Goal: Transaction & Acquisition: Book appointment/travel/reservation

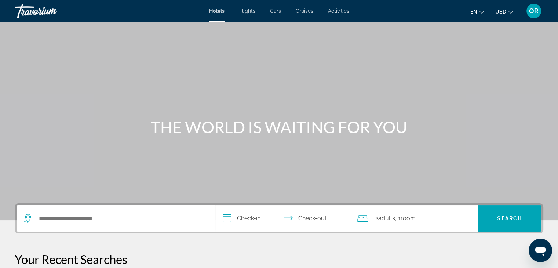
click at [276, 12] on span "Cars" at bounding box center [275, 11] width 11 height 6
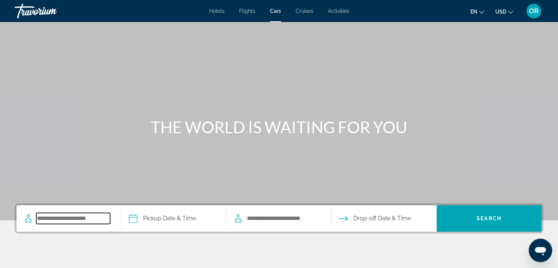
click at [66, 218] on input "Search pickup location" at bounding box center [73, 218] width 74 height 11
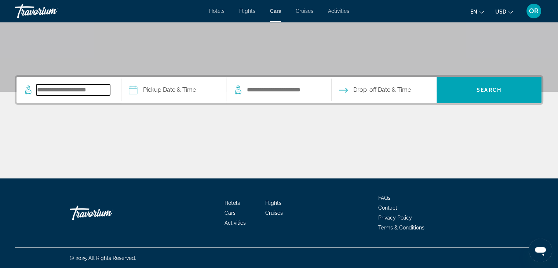
scroll to position [129, 0]
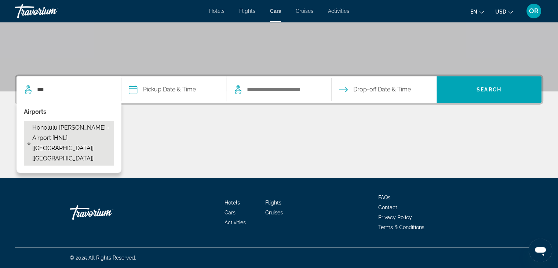
click at [69, 130] on span "Honolulu Daniel K. Inouye - Airport [HNL] [HI] [US]" at bounding box center [71, 143] width 78 height 41
type input "**********"
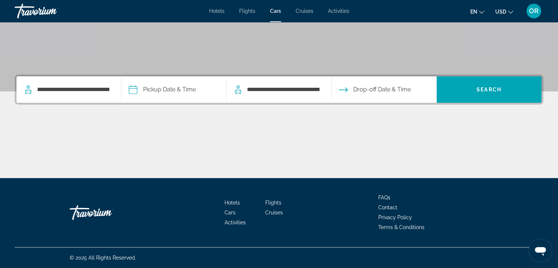
click at [170, 88] on input "Pickup date" at bounding box center [174, 90] width 108 height 29
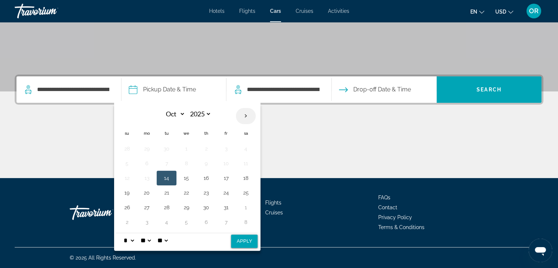
click at [247, 117] on th "Next month" at bounding box center [246, 116] width 20 height 16
click at [128, 116] on th "Previous month" at bounding box center [127, 116] width 20 height 16
select select "**"
click at [185, 178] on button "12" at bounding box center [187, 178] width 12 height 10
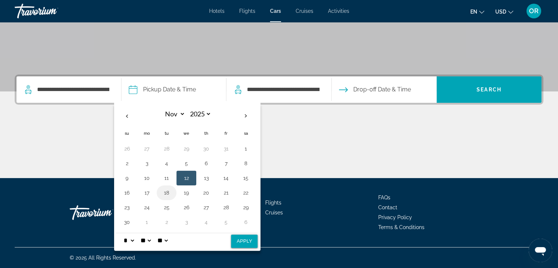
click at [166, 191] on button "18" at bounding box center [167, 193] width 12 height 10
click at [186, 178] on button "12" at bounding box center [187, 178] width 12 height 10
click at [134, 240] on select "* * * * * * * * * ** ** **" at bounding box center [128, 240] width 13 height 15
select select "**"
click at [122, 233] on select "* * * * * * * * * ** ** **" at bounding box center [128, 240] width 13 height 15
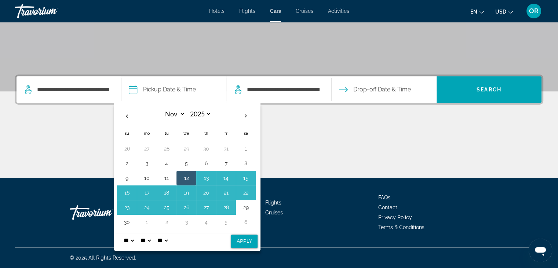
click at [243, 239] on button "Apply" at bounding box center [244, 241] width 26 height 13
type input "**********"
select select "**"
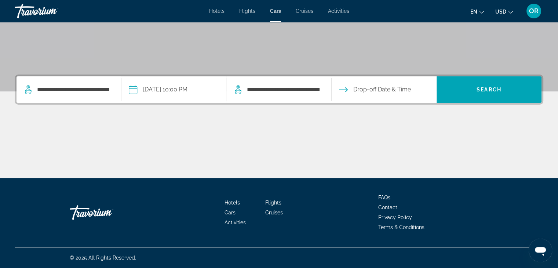
click at [406, 86] on input "Drop-off date" at bounding box center [384, 90] width 108 height 29
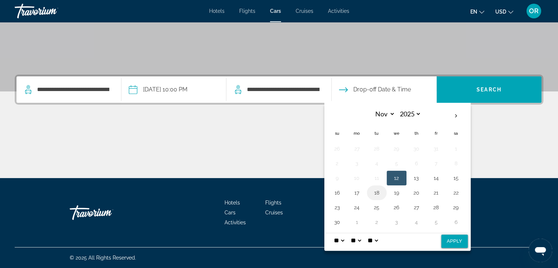
click at [378, 193] on button "18" at bounding box center [377, 193] width 12 height 10
click at [343, 239] on select "* * * * * * * * * ** ** **" at bounding box center [339, 240] width 13 height 15
select select "*"
click at [333, 233] on select "* * * * * * * * * ** ** **" at bounding box center [339, 240] width 13 height 15
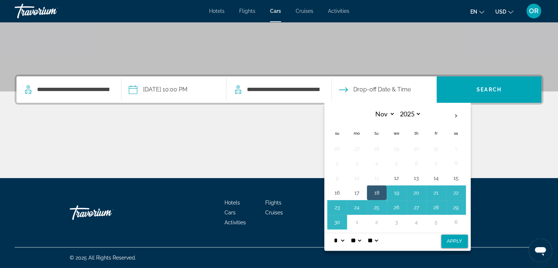
click at [449, 242] on button "Apply" at bounding box center [455, 241] width 26 height 13
type input "**********"
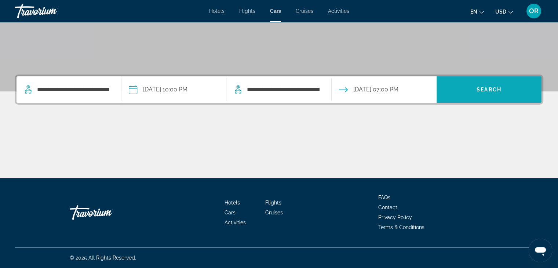
click at [480, 88] on span "Search" at bounding box center [489, 90] width 25 height 6
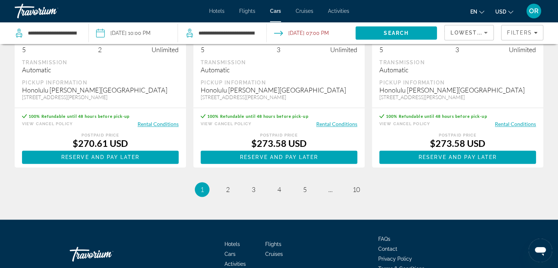
scroll to position [1065, 0]
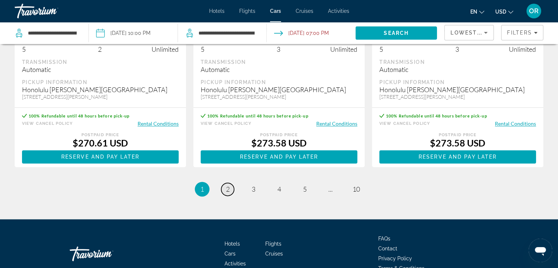
click at [228, 193] on span "2" at bounding box center [228, 189] width 4 height 8
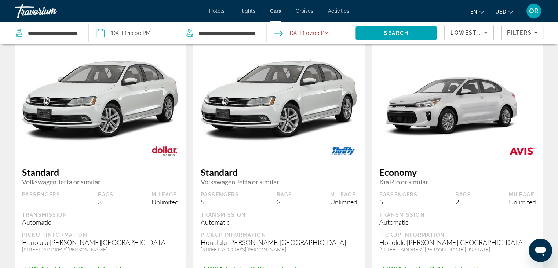
scroll to position [110, 0]
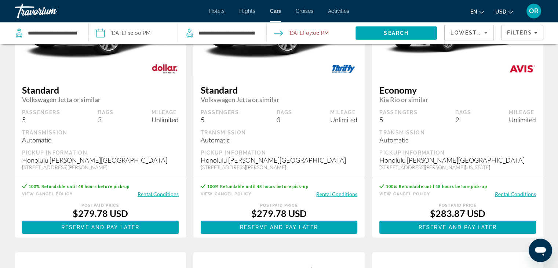
click at [146, 197] on button "Rental Conditions" at bounding box center [158, 194] width 41 height 7
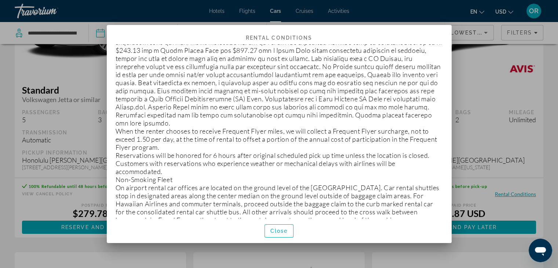
scroll to position [330, 0]
click at [280, 230] on span "Close" at bounding box center [280, 231] width 18 height 6
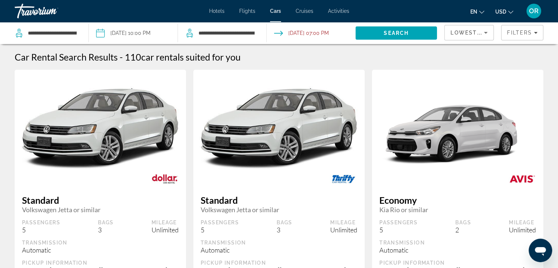
scroll to position [110, 0]
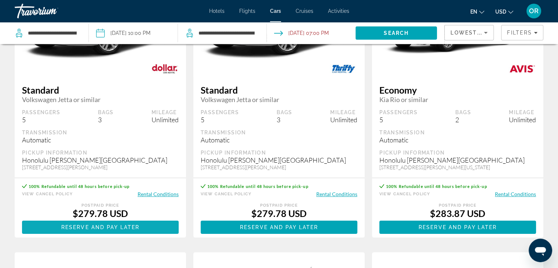
click at [120, 230] on span "Reserve and pay later" at bounding box center [100, 227] width 78 height 6
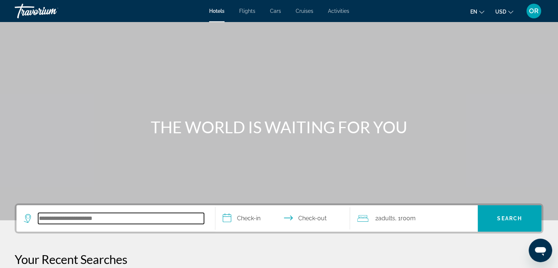
click at [73, 221] on input "Search hotel destination" at bounding box center [121, 218] width 166 height 11
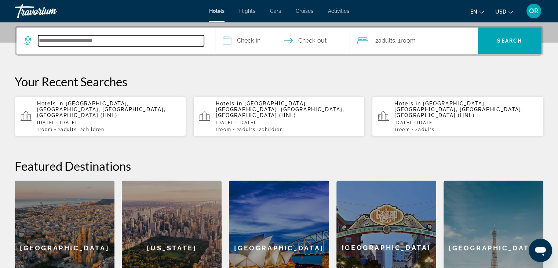
scroll to position [179, 0]
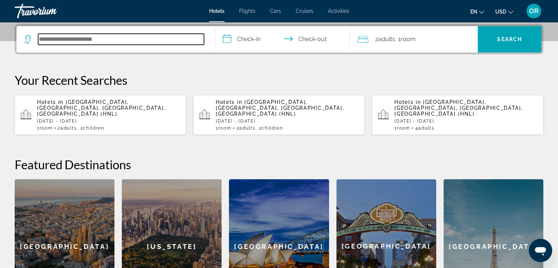
paste input "********"
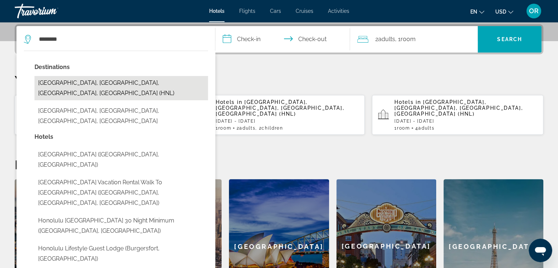
click at [117, 80] on button "[GEOGRAPHIC_DATA], [GEOGRAPHIC_DATA], [GEOGRAPHIC_DATA], [GEOGRAPHIC_DATA] (HNL)" at bounding box center [122, 88] width 174 height 24
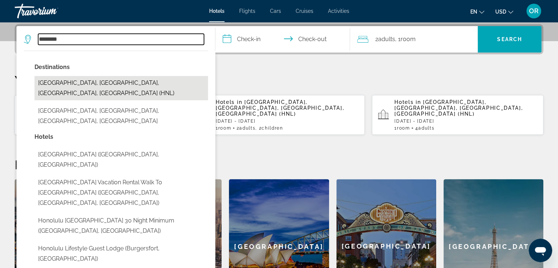
type input "**********"
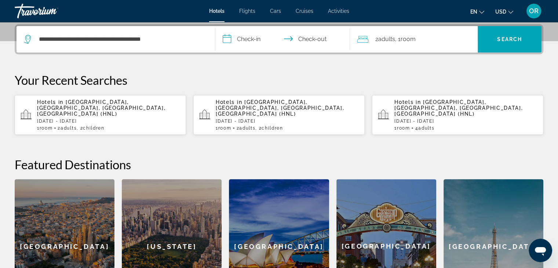
click at [247, 39] on input "**********" at bounding box center [284, 40] width 138 height 29
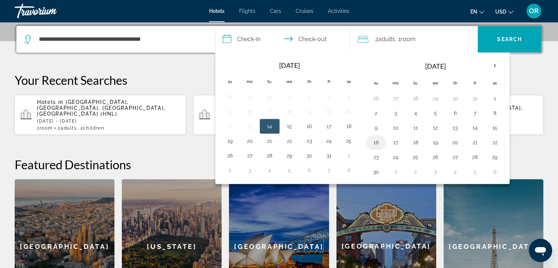
click at [374, 141] on button "16" at bounding box center [376, 142] width 12 height 10
click at [416, 142] on button "18" at bounding box center [416, 142] width 12 height 10
type input "**********"
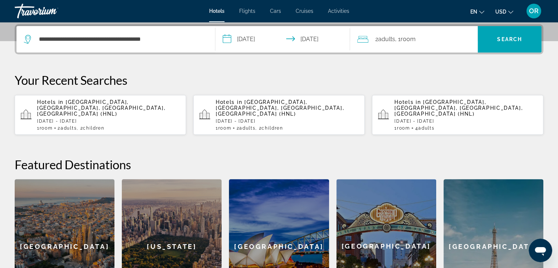
click at [428, 40] on div "2 Adult Adults , 1 Room rooms" at bounding box center [418, 39] width 120 height 10
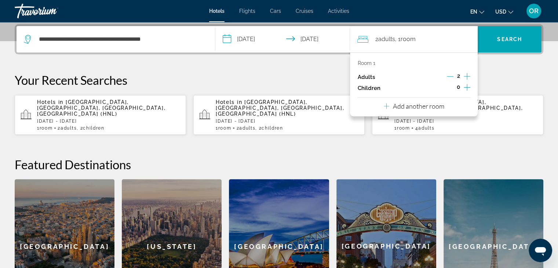
click at [468, 85] on icon "Increment children" at bounding box center [467, 87] width 7 height 9
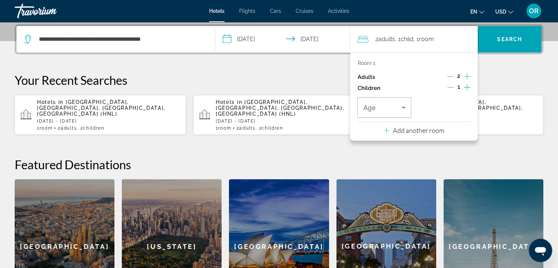
click at [468, 85] on icon "Increment children" at bounding box center [467, 87] width 7 height 9
click at [403, 108] on icon "Travelers: 2 adults, 2 children" at bounding box center [403, 107] width 9 height 9
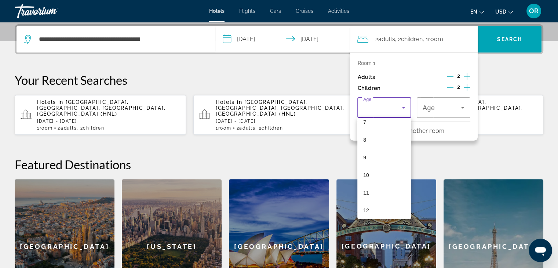
scroll to position [139, 0]
click at [381, 168] on mat-option "10" at bounding box center [385, 166] width 54 height 18
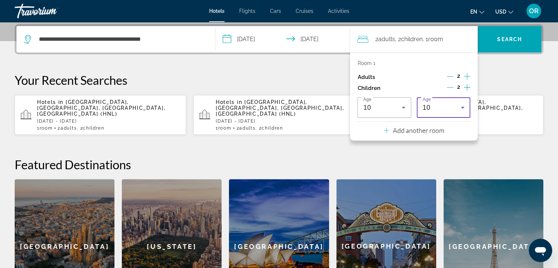
click at [464, 107] on icon "Travelers: 2 adults, 2 children" at bounding box center [463, 108] width 4 height 2
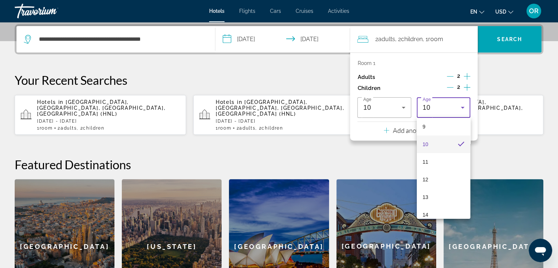
scroll to position [163, 0]
click at [440, 174] on mat-option "12" at bounding box center [444, 178] width 54 height 18
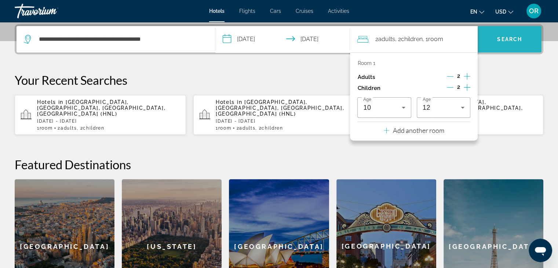
click at [505, 38] on span "Search" at bounding box center [509, 39] width 25 height 6
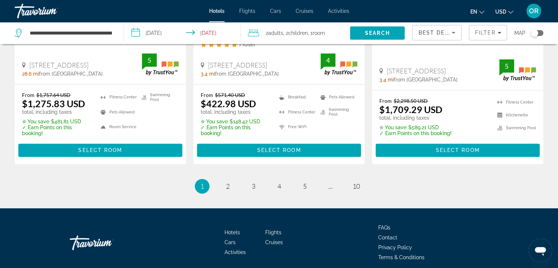
scroll to position [1044, 0]
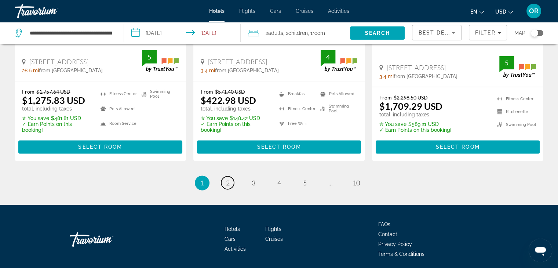
click at [224, 176] on link "page 2" at bounding box center [227, 182] width 13 height 13
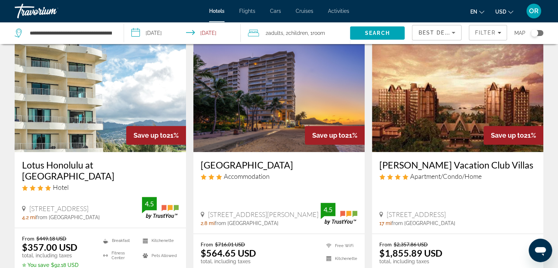
scroll to position [1028, 0]
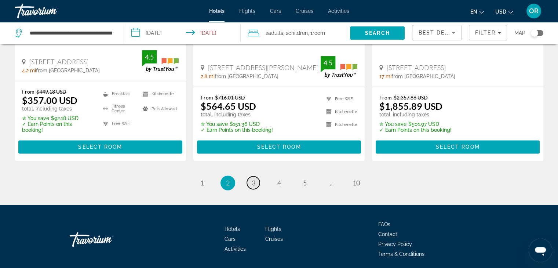
click at [252, 179] on span "3" at bounding box center [254, 183] width 4 height 8
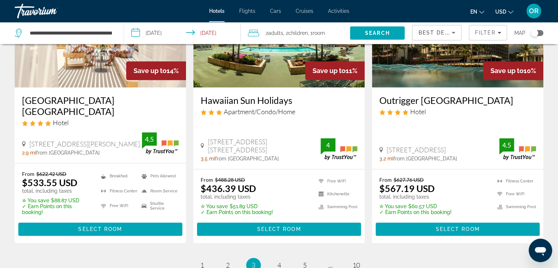
scroll to position [1044, 0]
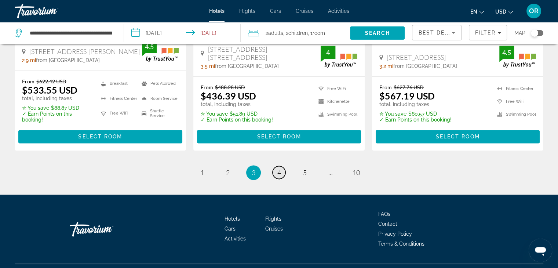
click at [280, 168] on span "4" at bounding box center [280, 172] width 4 height 8
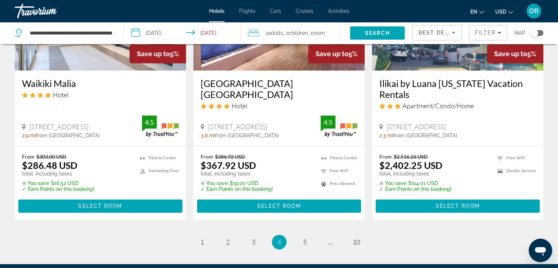
scroll to position [1058, 0]
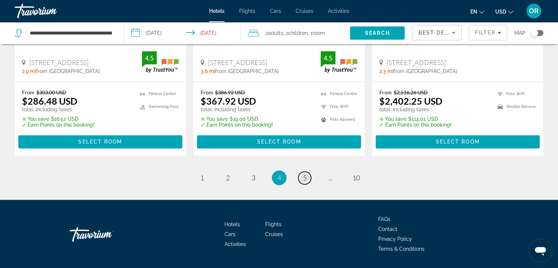
click at [303, 174] on span "5" at bounding box center [305, 178] width 4 height 8
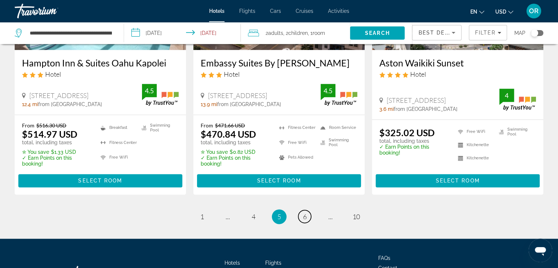
scroll to position [991, 0]
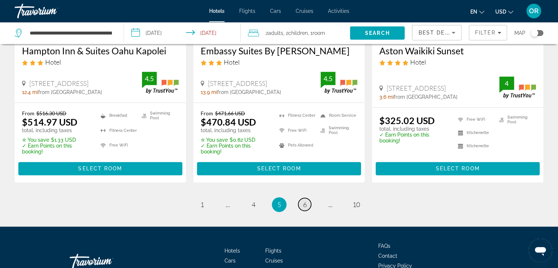
click at [304, 209] on span "6" at bounding box center [305, 204] width 4 height 8
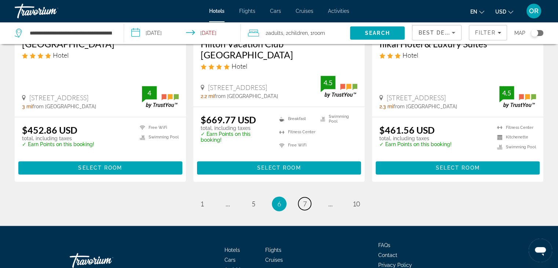
scroll to position [1031, 0]
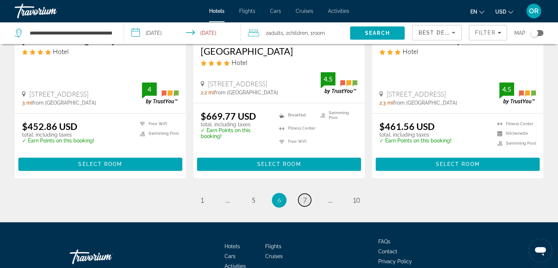
click at [304, 196] on span "7" at bounding box center [305, 200] width 4 height 8
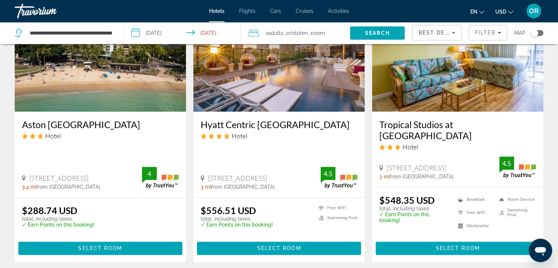
scroll to position [991, 0]
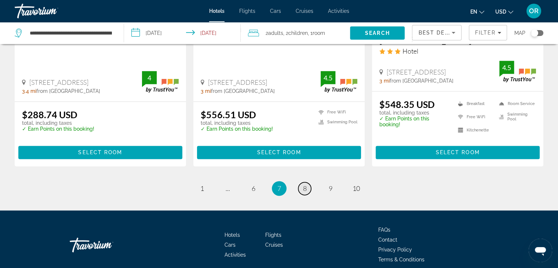
click at [304, 184] on span "8" at bounding box center [305, 188] width 4 height 8
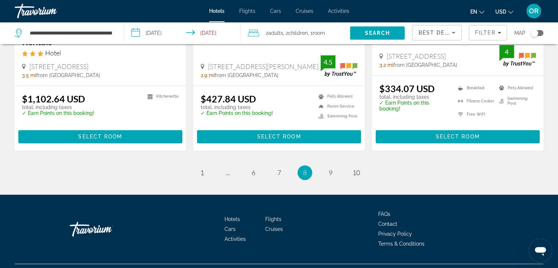
scroll to position [1021, 0]
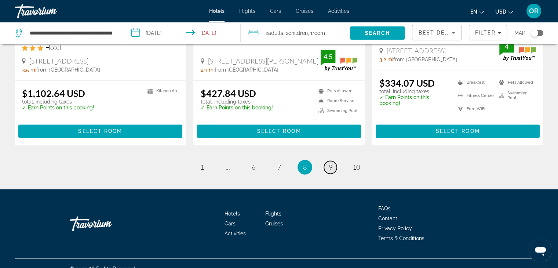
click at [329, 163] on span "9" at bounding box center [331, 167] width 4 height 8
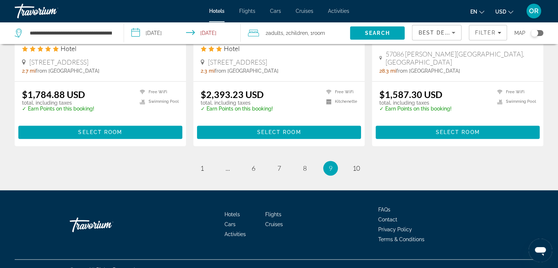
scroll to position [1029, 0]
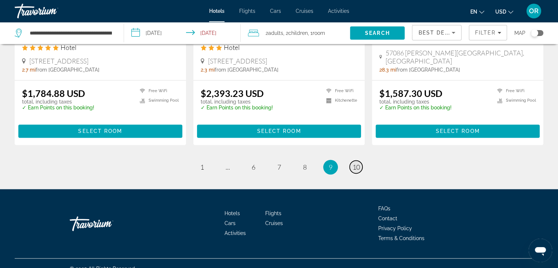
click at [355, 163] on span "10" at bounding box center [356, 167] width 7 height 8
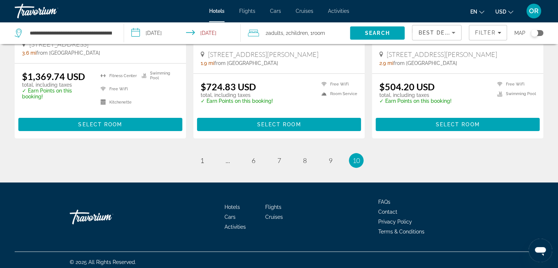
scroll to position [196, 0]
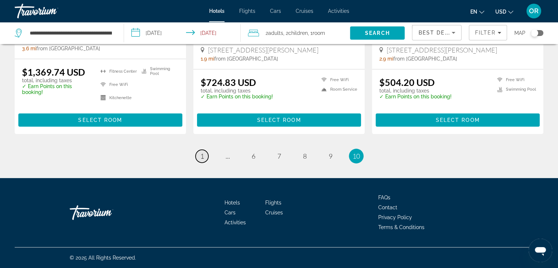
click at [202, 155] on span "1" at bounding box center [202, 156] width 4 height 8
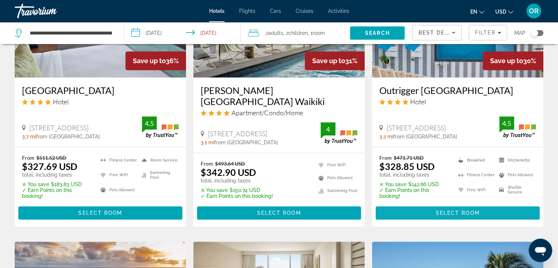
scroll to position [697, 0]
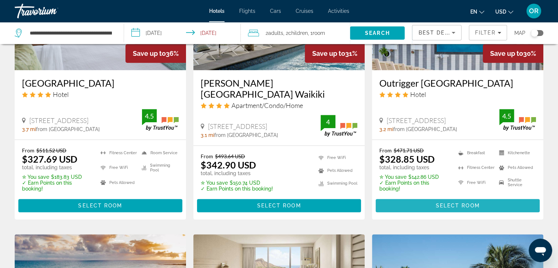
click at [474, 203] on span "Select Room" at bounding box center [458, 206] width 44 height 6
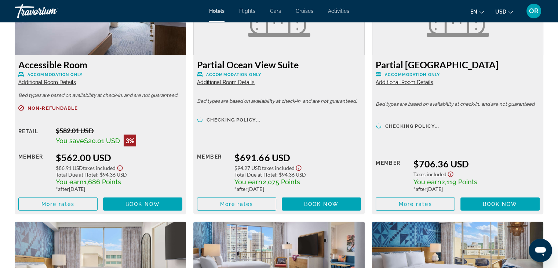
scroll to position [1606, 0]
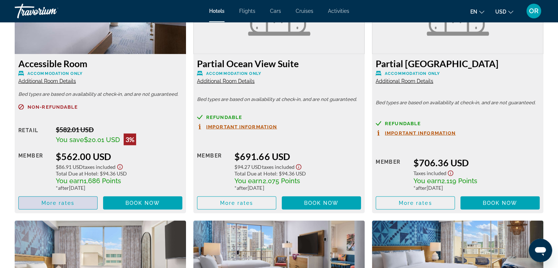
click at [66, 204] on span "More rates" at bounding box center [57, 203] width 33 height 6
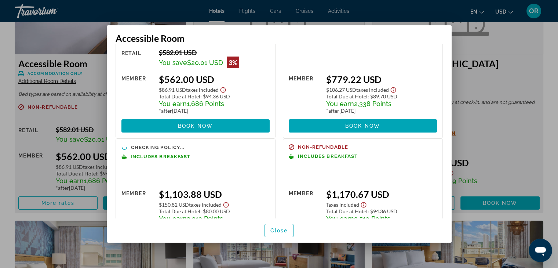
scroll to position [0, 0]
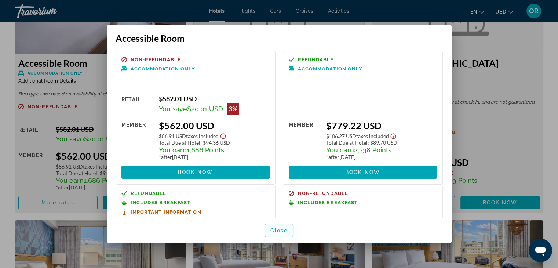
click at [280, 232] on span "Close" at bounding box center [280, 231] width 18 height 6
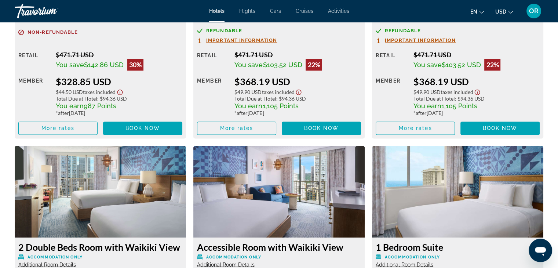
scroll to position [1165, 0]
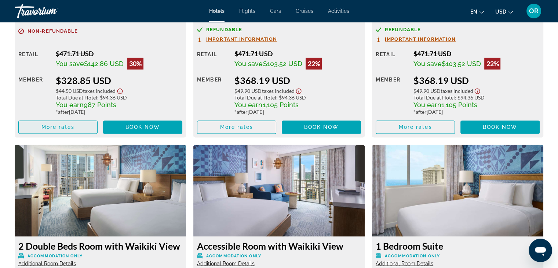
click at [81, 131] on span "Main content" at bounding box center [58, 127] width 79 height 18
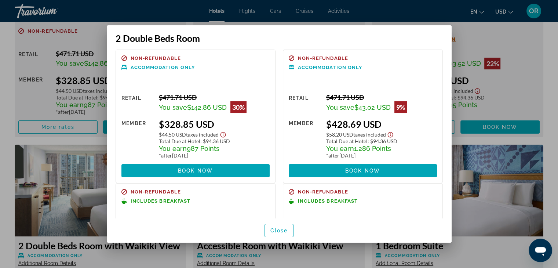
scroll to position [0, 0]
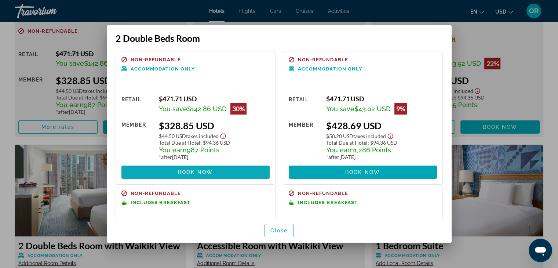
click at [194, 170] on span "Book now" at bounding box center [195, 172] width 35 height 6
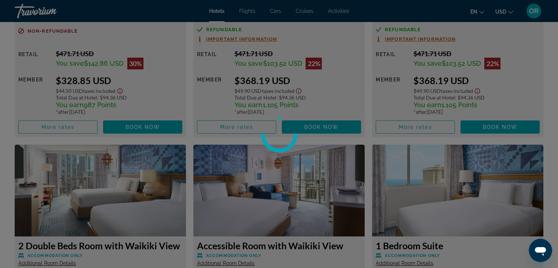
scroll to position [1165, 0]
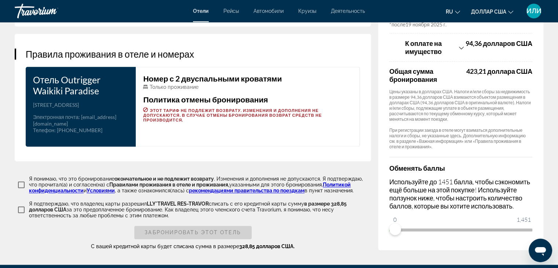
scroll to position [859, 0]
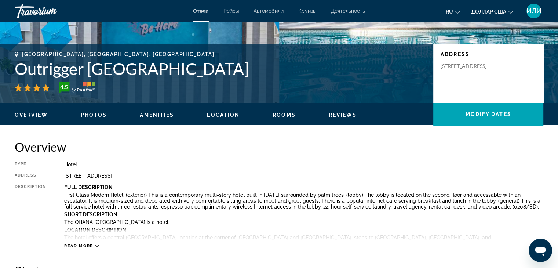
scroll to position [220, 0]
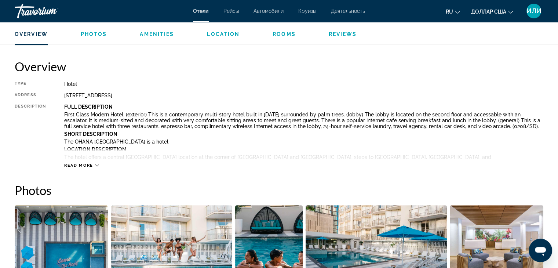
click at [93, 165] on div "Read more" at bounding box center [81, 165] width 35 height 5
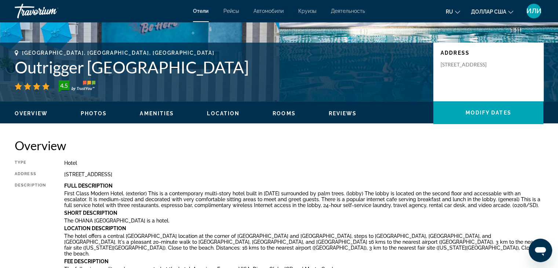
scroll to position [184, 0]
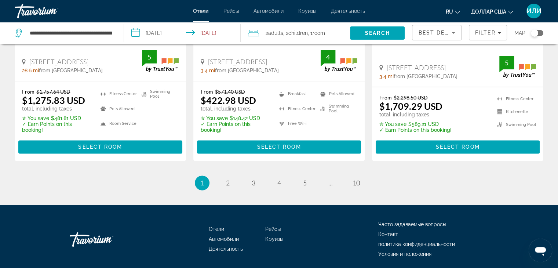
scroll to position [1044, 0]
click at [229, 179] on span "2" at bounding box center [228, 183] width 4 height 8
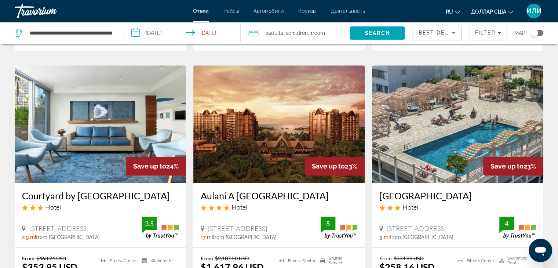
scroll to position [367, 0]
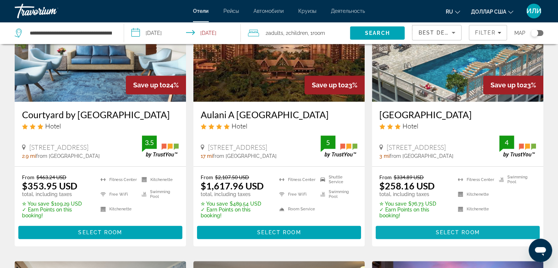
click at [469, 233] on span "Select Room" at bounding box center [458, 232] width 44 height 6
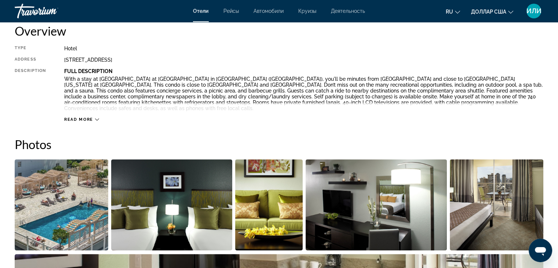
scroll to position [257, 0]
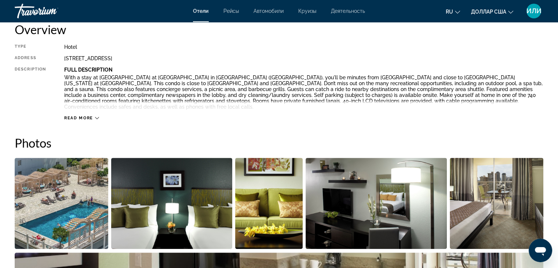
click at [80, 116] on span "Read more" at bounding box center [78, 118] width 29 height 5
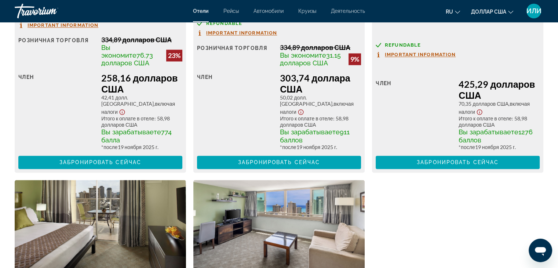
scroll to position [1175, 0]
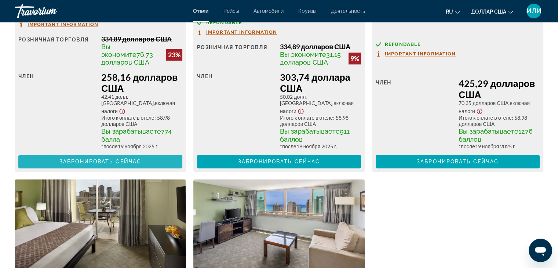
click at [147, 156] on span "Основное содержание" at bounding box center [100, 162] width 164 height 18
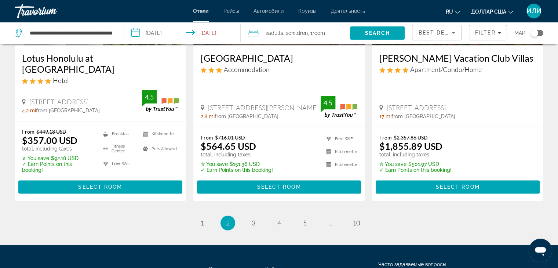
scroll to position [1038, 0]
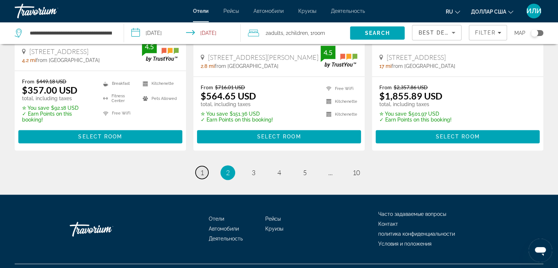
click at [200, 168] on span "1" at bounding box center [202, 172] width 4 height 8
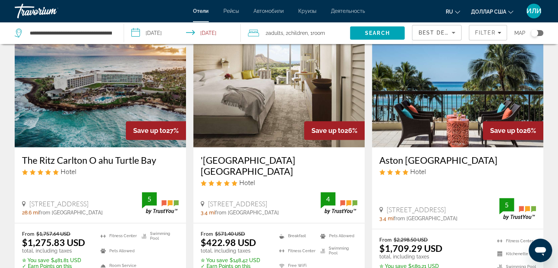
scroll to position [1028, 0]
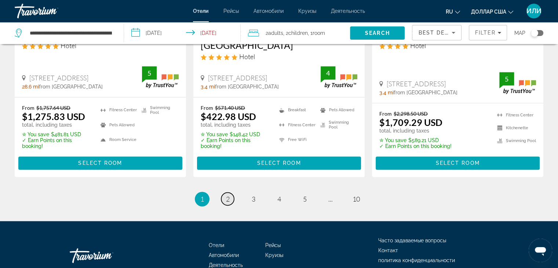
click at [229, 195] on span "2" at bounding box center [228, 199] width 4 height 8
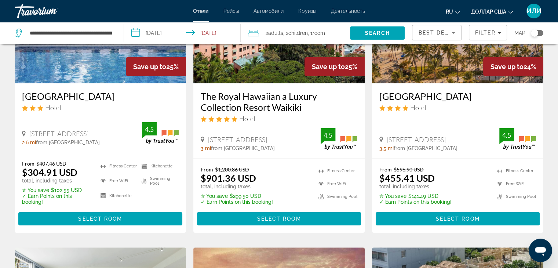
scroll to position [110, 0]
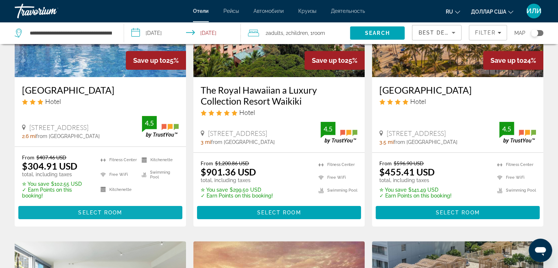
click at [81, 211] on span "Select Room" at bounding box center [100, 213] width 44 height 6
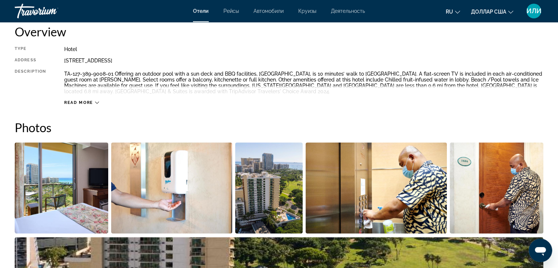
scroll to position [257, 0]
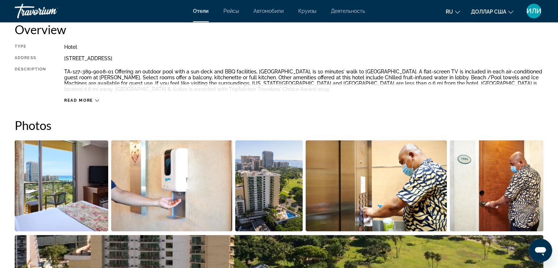
click at [95, 102] on icon "Основное содержание" at bounding box center [97, 100] width 4 height 4
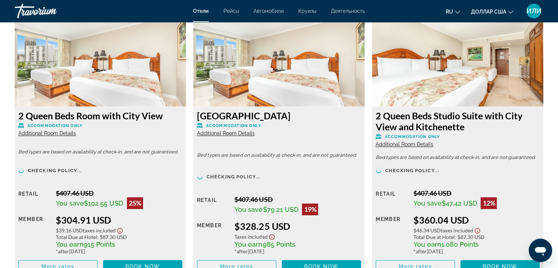
scroll to position [1065, 0]
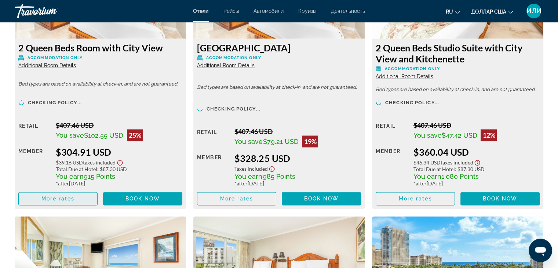
click at [61, 196] on button "More rates" at bounding box center [57, 198] width 79 height 13
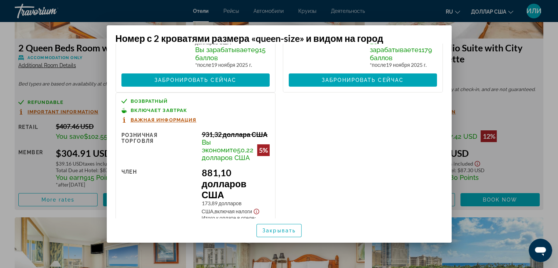
scroll to position [147, 0]
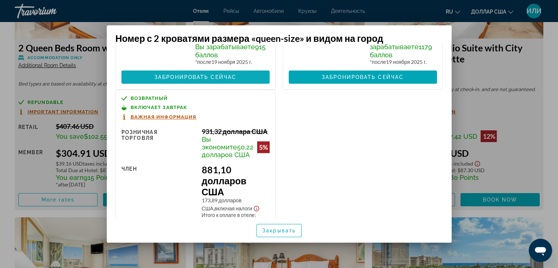
click at [183, 80] on font "Забронировать сейчас" at bounding box center [196, 77] width 82 height 6
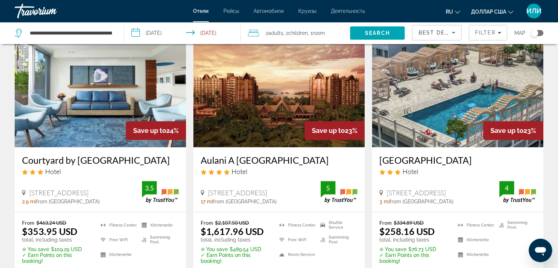
scroll to position [367, 0]
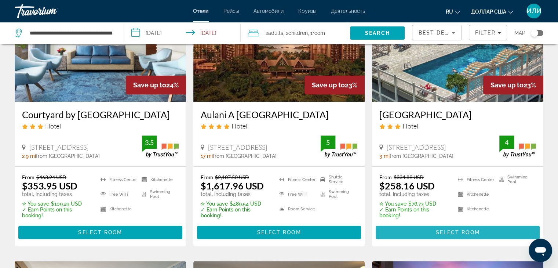
click at [478, 232] on span "Select Room" at bounding box center [458, 232] width 44 height 6
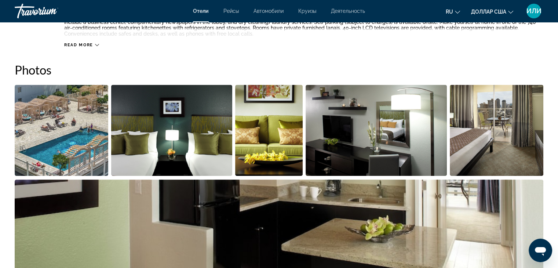
scroll to position [330, 0]
click at [99, 39] on div "Read more" at bounding box center [303, 37] width 479 height 20
click at [97, 43] on icon "Основное содержание" at bounding box center [97, 45] width 4 height 4
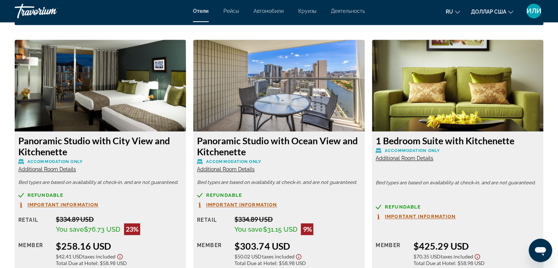
scroll to position [1065, 0]
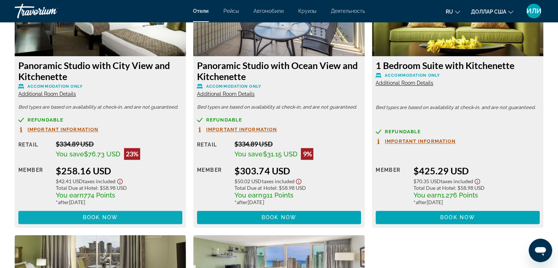
click at [135, 211] on span "Основное содержание" at bounding box center [100, 218] width 164 height 18
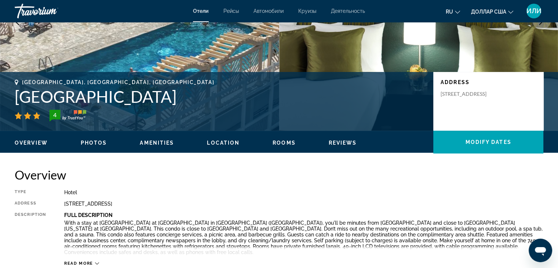
scroll to position [147, 0]
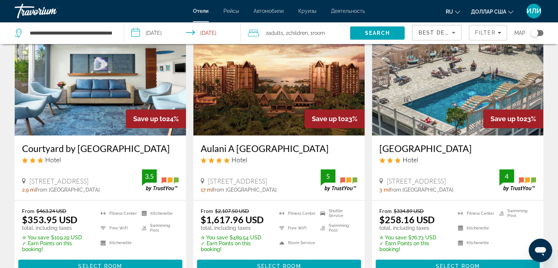
scroll to position [404, 0]
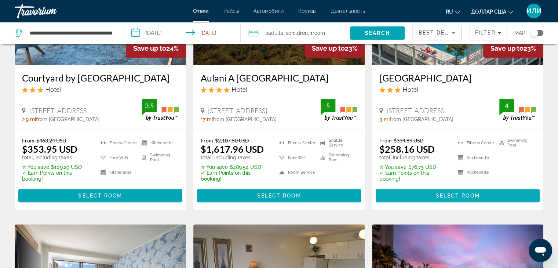
click at [461, 195] on span "Select Room" at bounding box center [458, 196] width 44 height 6
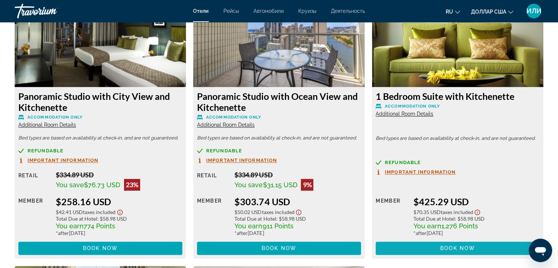
scroll to position [1101, 0]
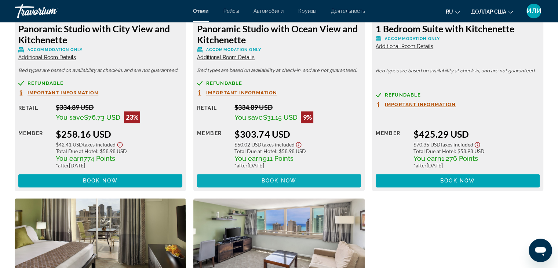
click at [294, 178] on span "Book now" at bounding box center [279, 181] width 35 height 6
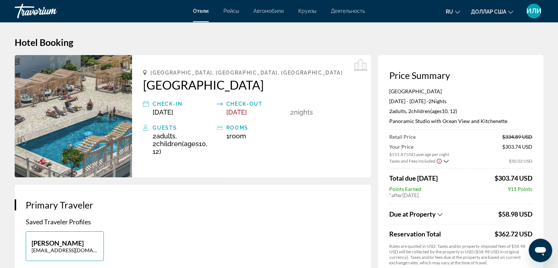
drag, startPoint x: 155, startPoint y: 75, endPoint x: 279, endPoint y: 91, distance: 125.0
click at [302, 91] on div "[GEOGRAPHIC_DATA], [GEOGRAPHIC_DATA], [GEOGRAPHIC_DATA] [GEOGRAPHIC_DATA] Check…" at bounding box center [251, 116] width 239 height 122
copy div "onolulu, [GEOGRAPHIC_DATA], [GEOGRAPHIC_DATA] [GEOGRAPHIC_DATA]"
